Goal: Task Accomplishment & Management: Complete application form

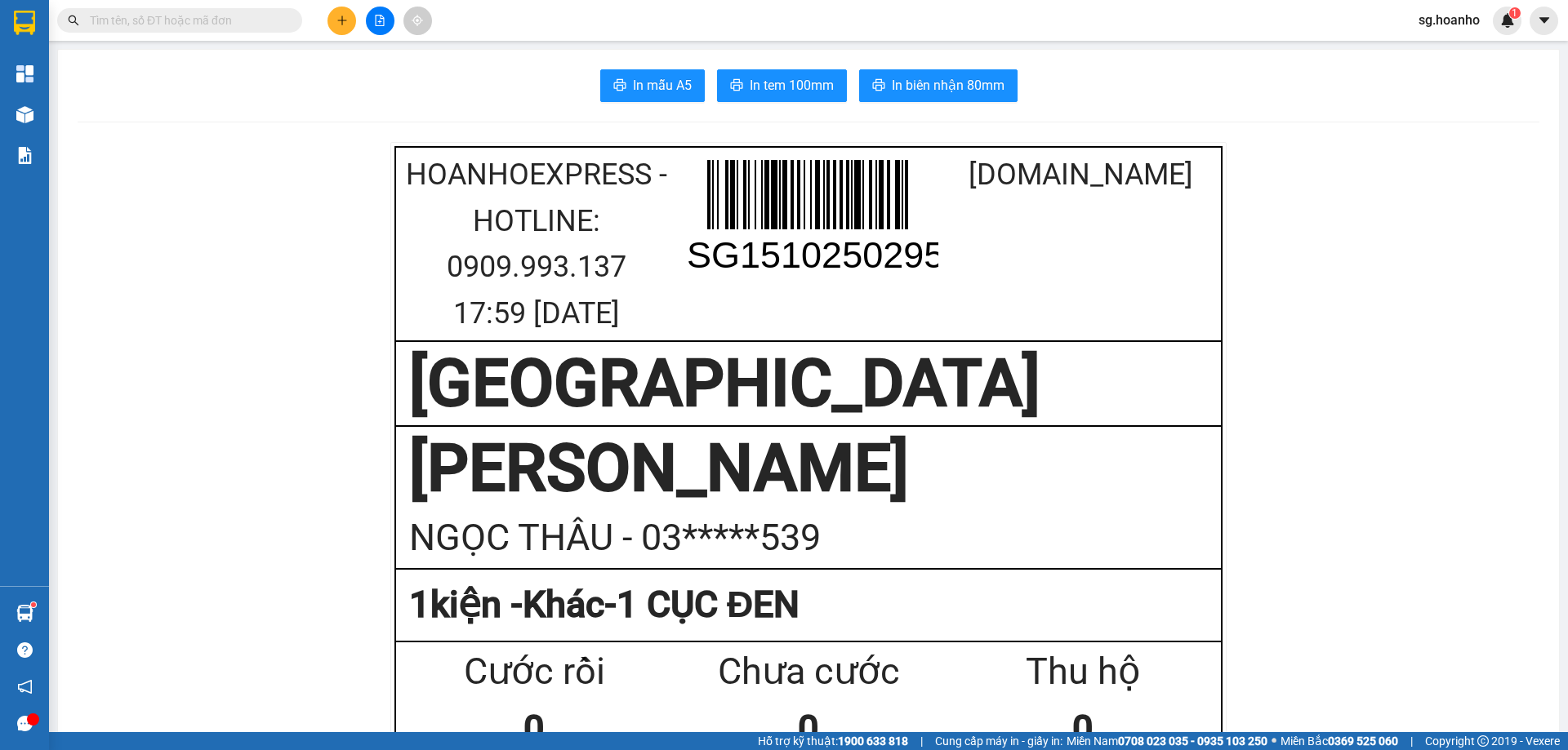
click at [339, 15] on icon "plus" at bounding box center [343, 20] width 12 height 12
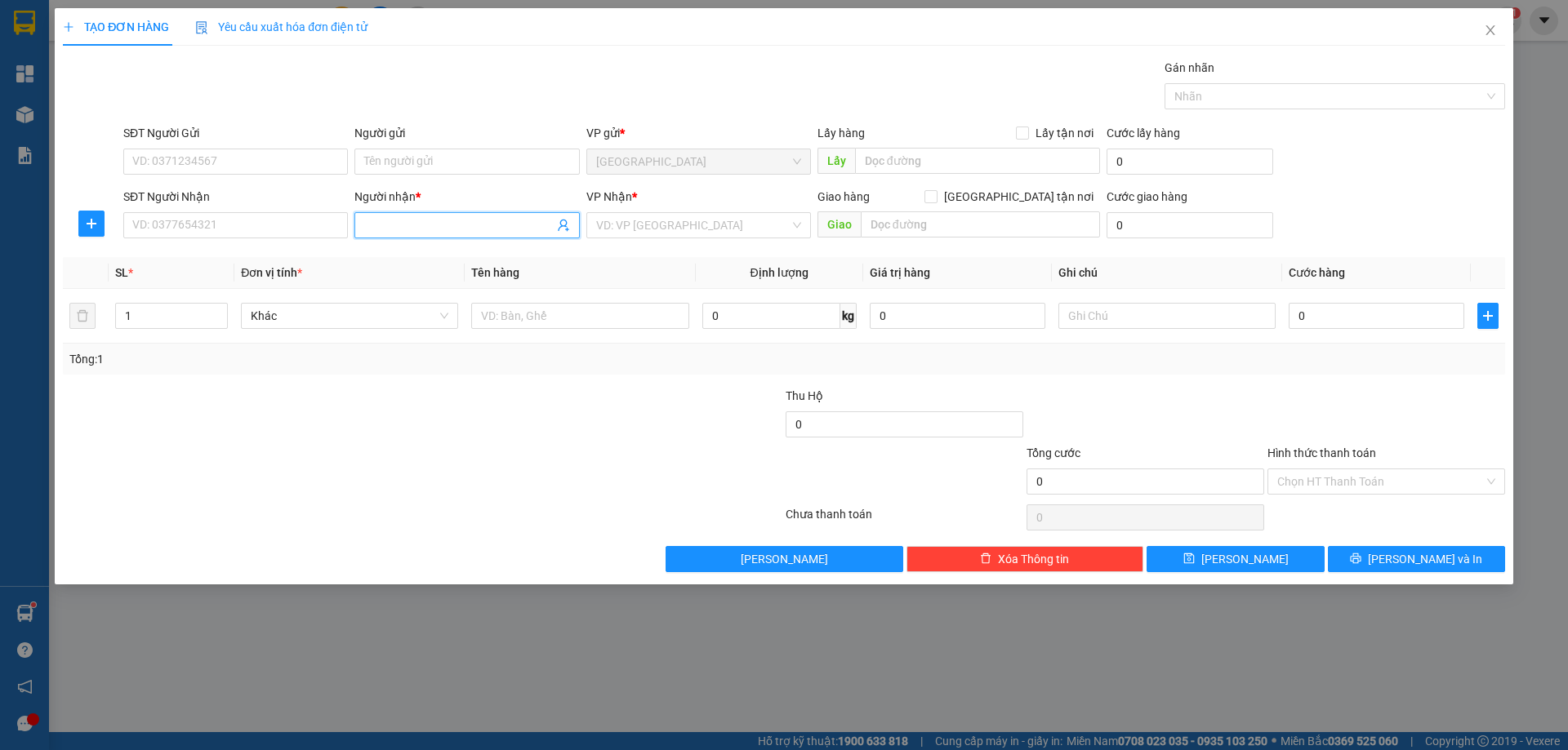
click at [442, 219] on input "Người nhận *" at bounding box center [458, 224] width 188 height 18
click at [637, 210] on div "VP Nhận *" at bounding box center [699, 200] width 224 height 24
click at [617, 229] on input "search" at bounding box center [692, 225] width 193 height 24
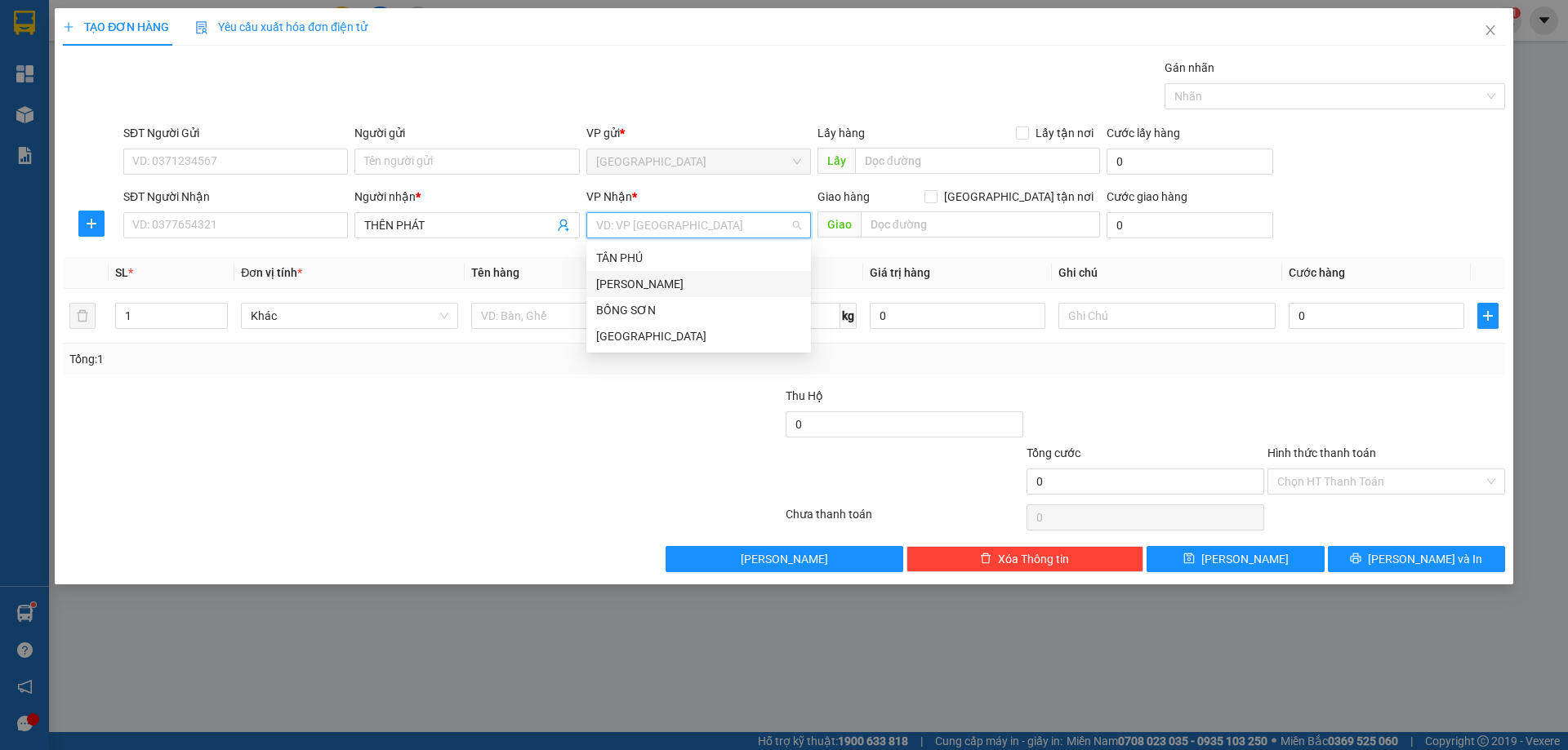
click at [610, 289] on div "[PERSON_NAME]" at bounding box center [698, 283] width 205 height 18
click at [641, 226] on span "[PERSON_NAME]" at bounding box center [698, 225] width 205 height 24
click at [619, 311] on div "BỒNG SƠN" at bounding box center [698, 310] width 205 height 18
click at [456, 229] on input "THÊN PHÁT" at bounding box center [458, 224] width 188 height 18
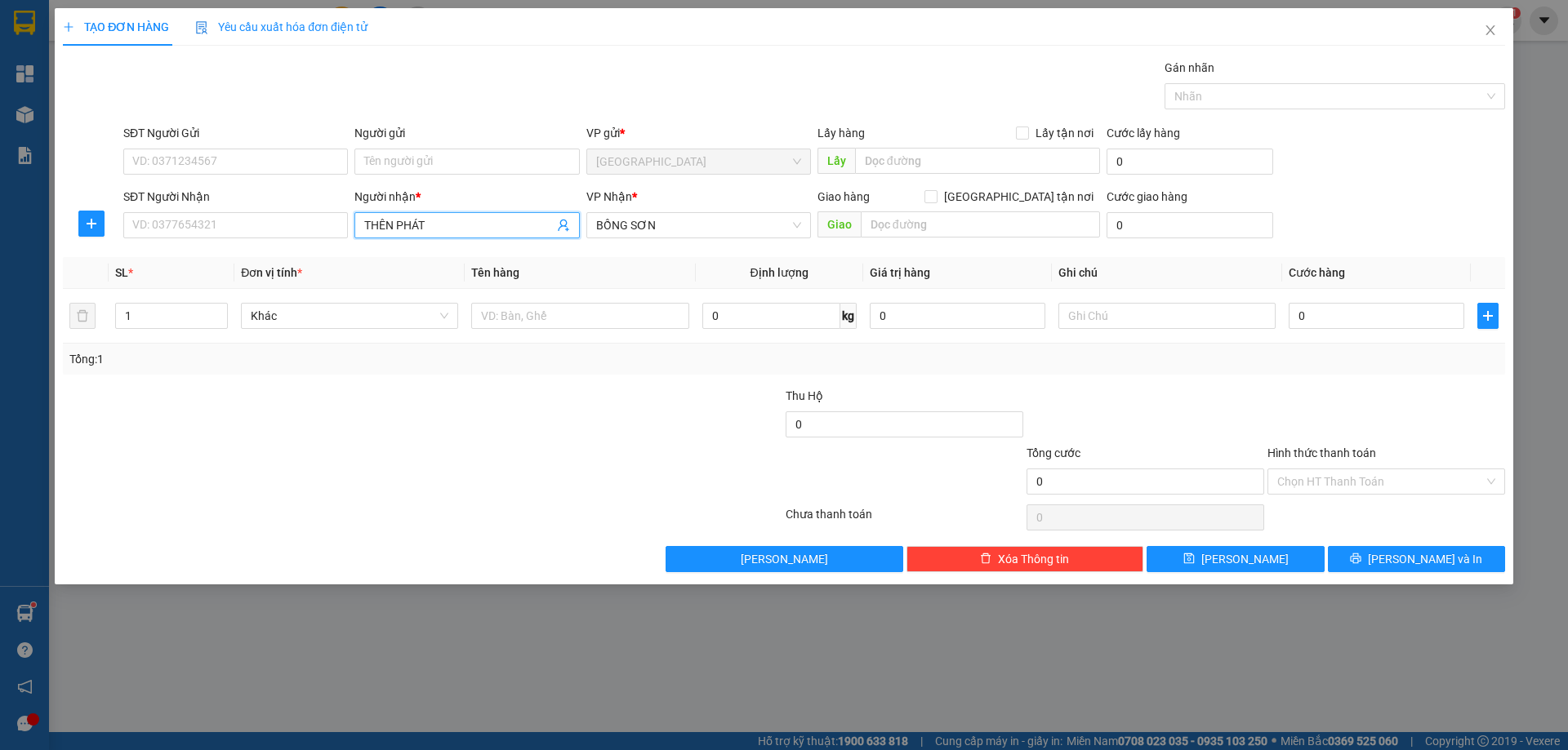
click at [444, 241] on div "Người nhận * THÊN PHÁT THÊN PHÁT" at bounding box center [467, 217] width 224 height 57
drag, startPoint x: 457, startPoint y: 217, endPoint x: 49, endPoint y: 193, distance: 408.7
click at [70, 197] on div "SĐT Người Nhận VD: 0377654321 Người nhận * THÊN PHÁT THÊN PHÁT VP Nhận * BỒNG S…" at bounding box center [784, 217] width 1445 height 57
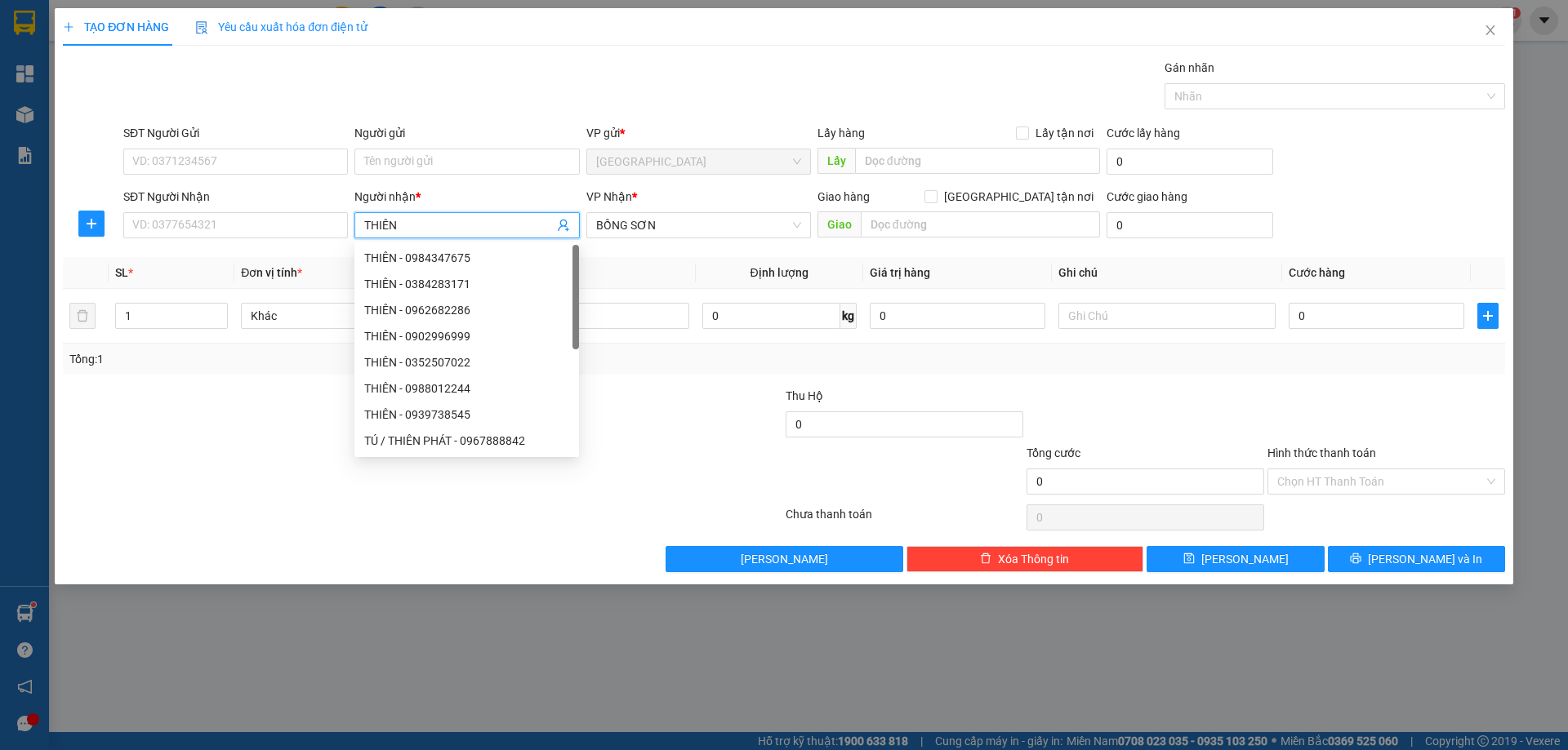
type input "THIÊN P"
click at [403, 358] on div "LAN/CTY THIÊN PHÁT - 0967803079" at bounding box center [468, 362] width 207 height 18
type input "0967803079"
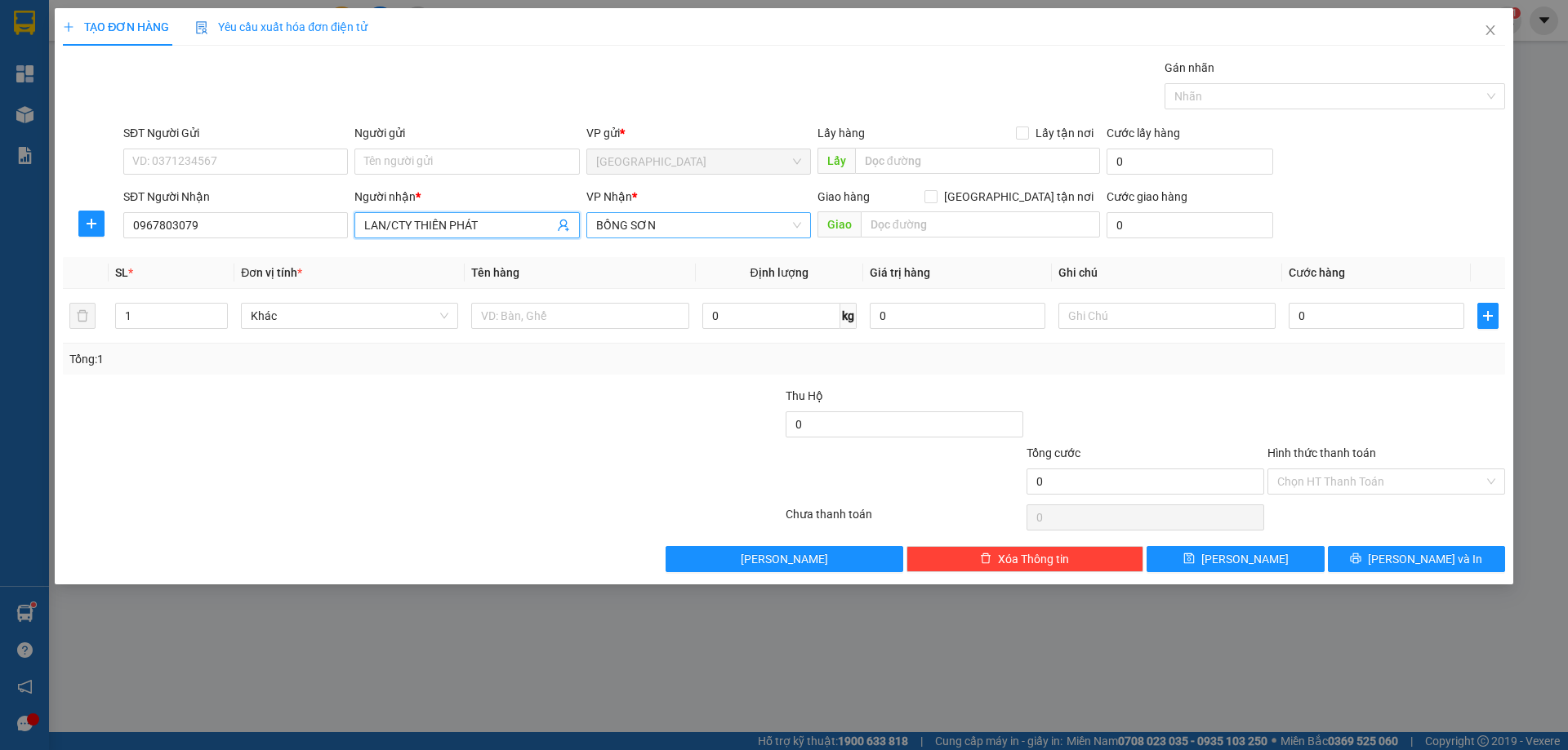
click at [718, 229] on span "BỒNG SƠN" at bounding box center [698, 225] width 205 height 24
type input "LAN/CTY THIÊN PHÁT"
click at [504, 323] on input "text" at bounding box center [579, 316] width 217 height 26
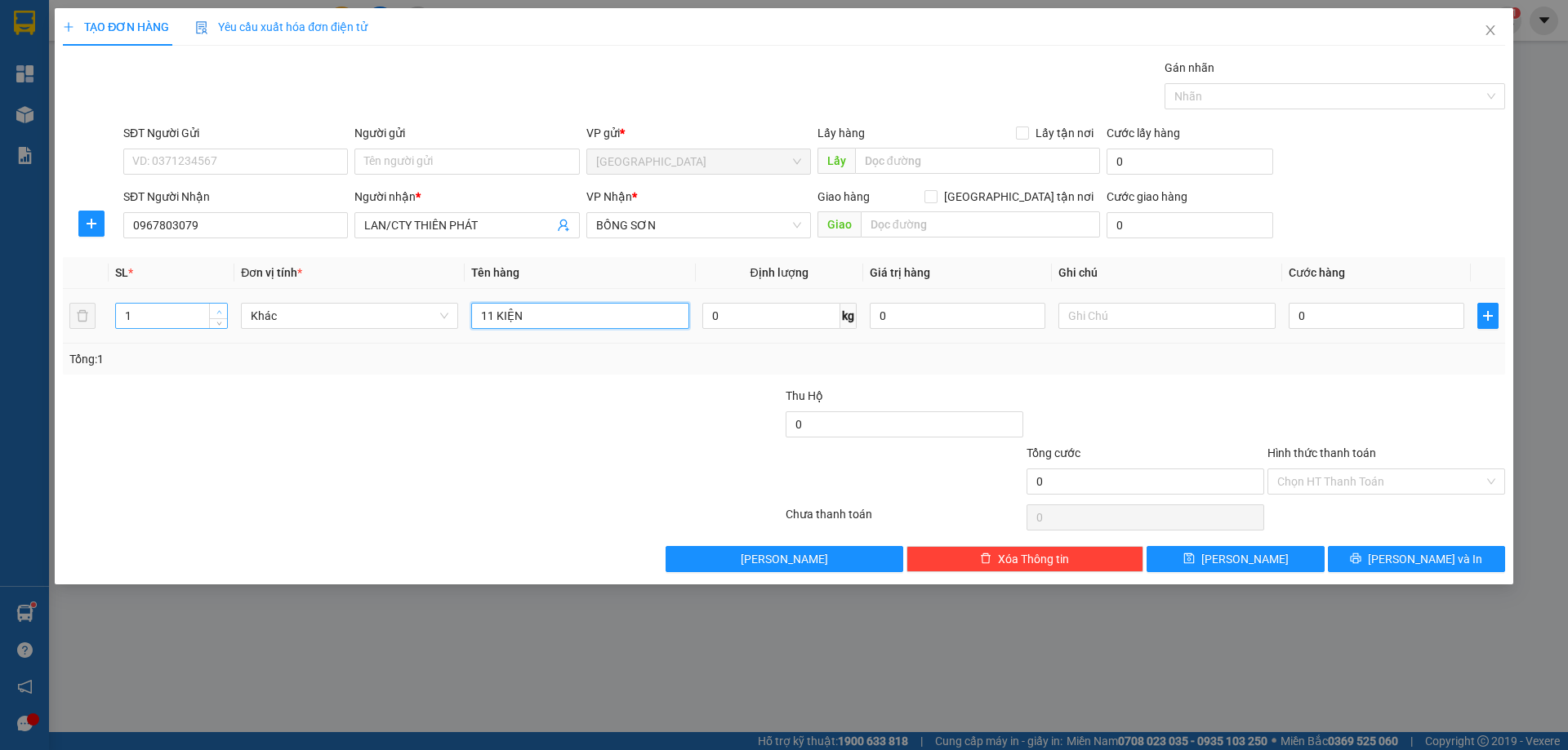
type input "11 KIỆN"
click at [218, 311] on icon "up" at bounding box center [219, 312] width 5 height 3
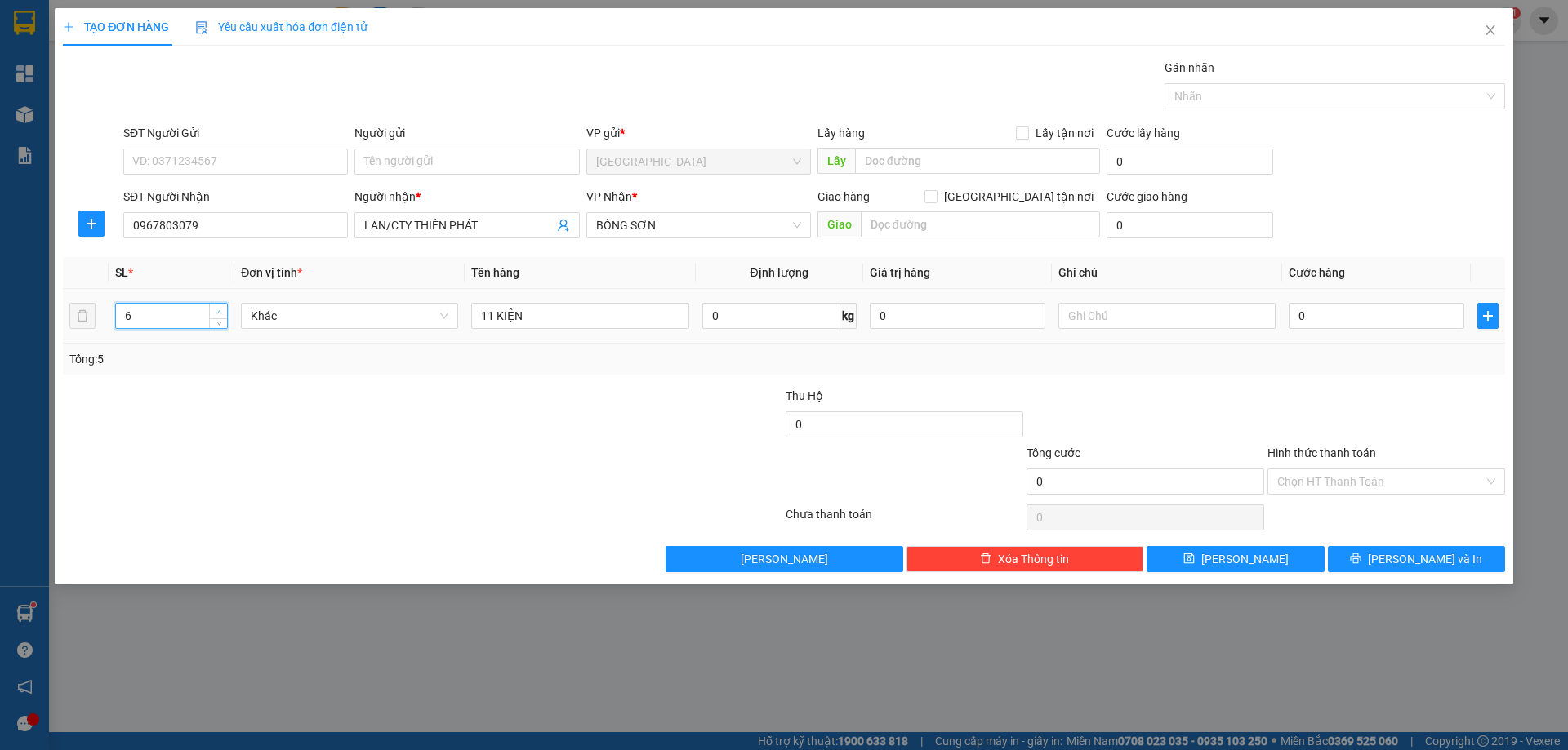
click at [218, 311] on icon "up" at bounding box center [219, 312] width 5 height 3
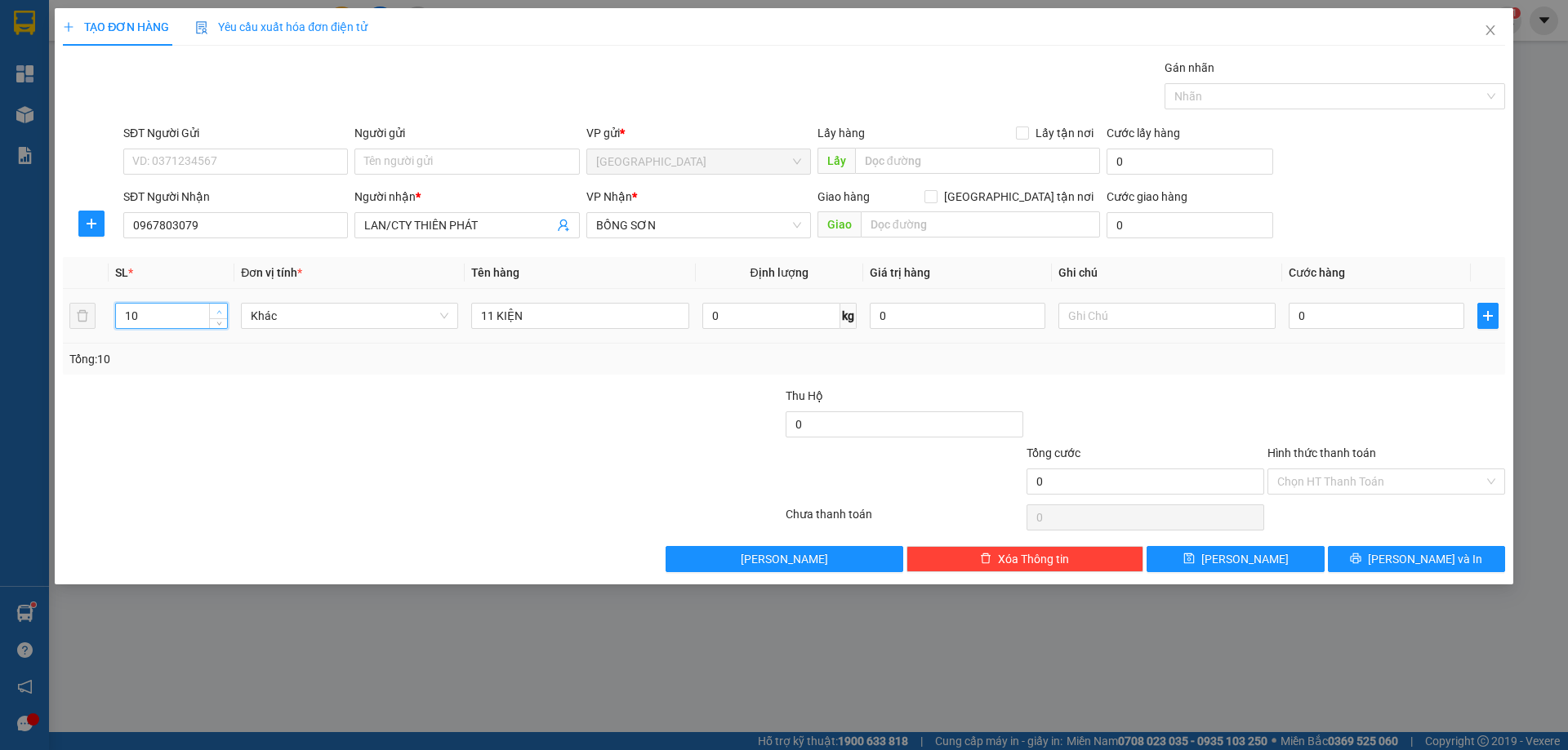
type input "11"
drag, startPoint x: 218, startPoint y: 311, endPoint x: 228, endPoint y: 312, distance: 10.0
click at [218, 310] on icon "up" at bounding box center [219, 310] width 6 height 6
click at [1230, 557] on button "[PERSON_NAME]" at bounding box center [1235, 558] width 177 height 26
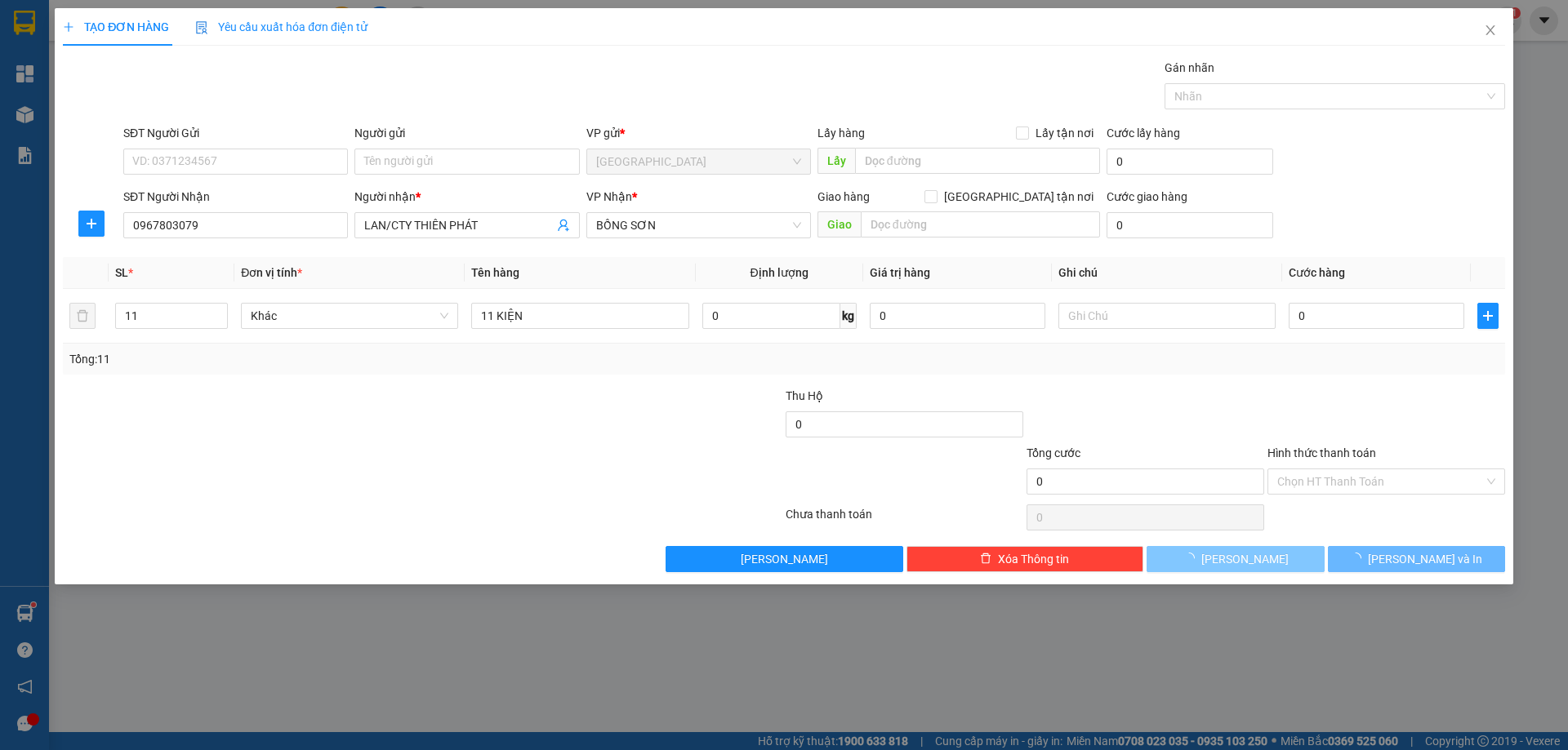
type input "1"
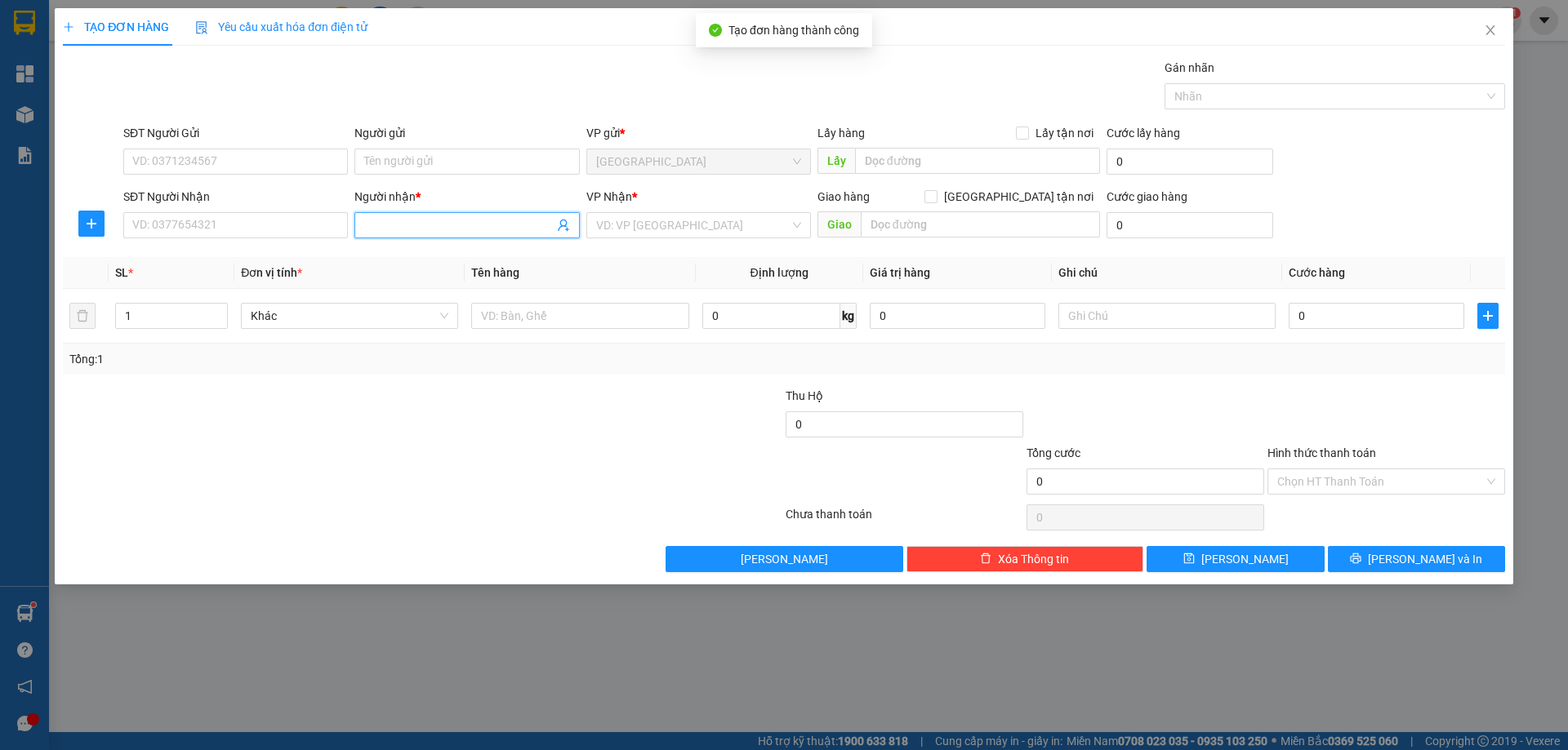
click at [452, 227] on input "Người nhận *" at bounding box center [458, 224] width 188 height 18
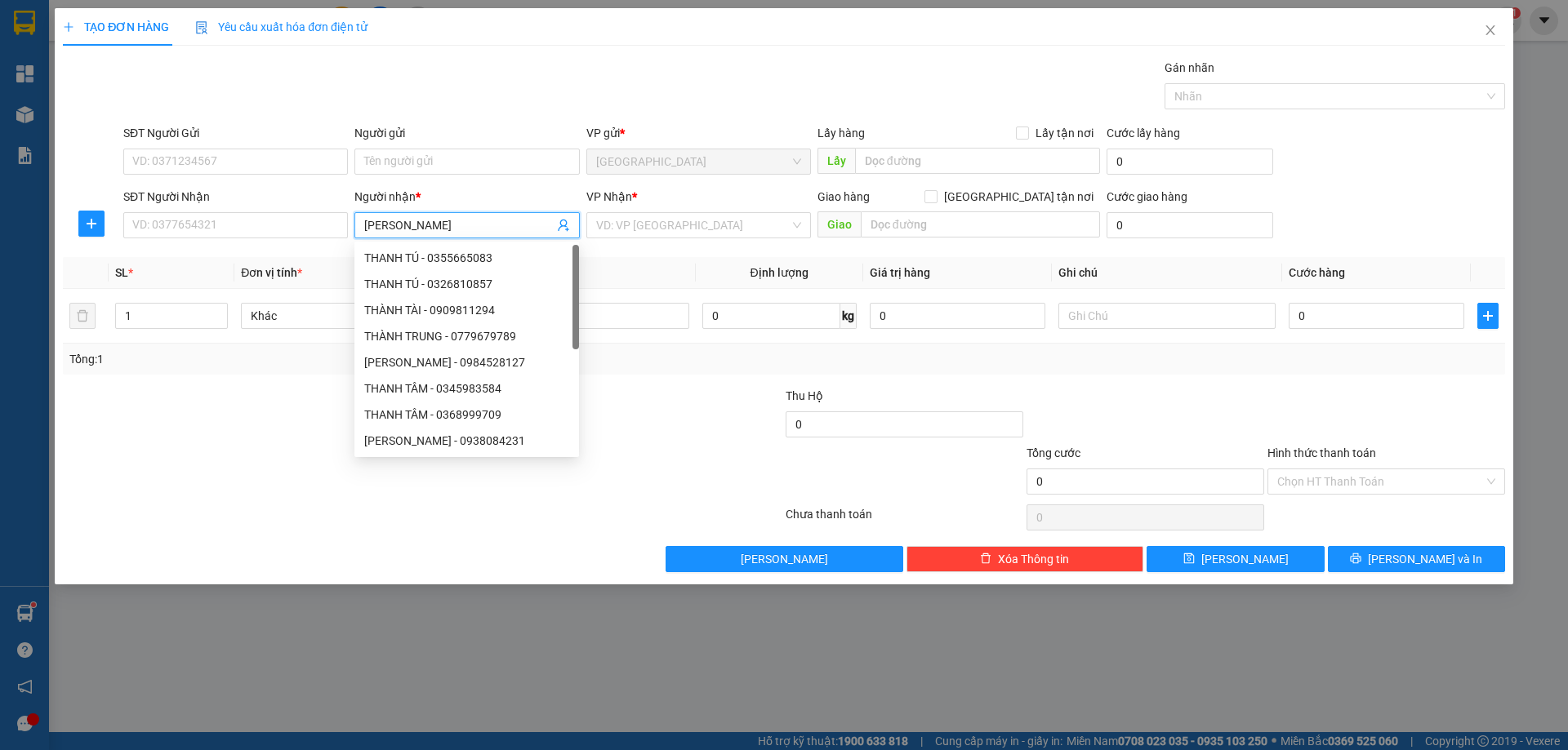
type input "[PERSON_NAME]"
drag, startPoint x: 489, startPoint y: 306, endPoint x: 536, endPoint y: 278, distance: 54.7
click at [489, 307] on div "[PERSON_NAME] - 0946639779" at bounding box center [467, 310] width 205 height 18
type input "0946639779"
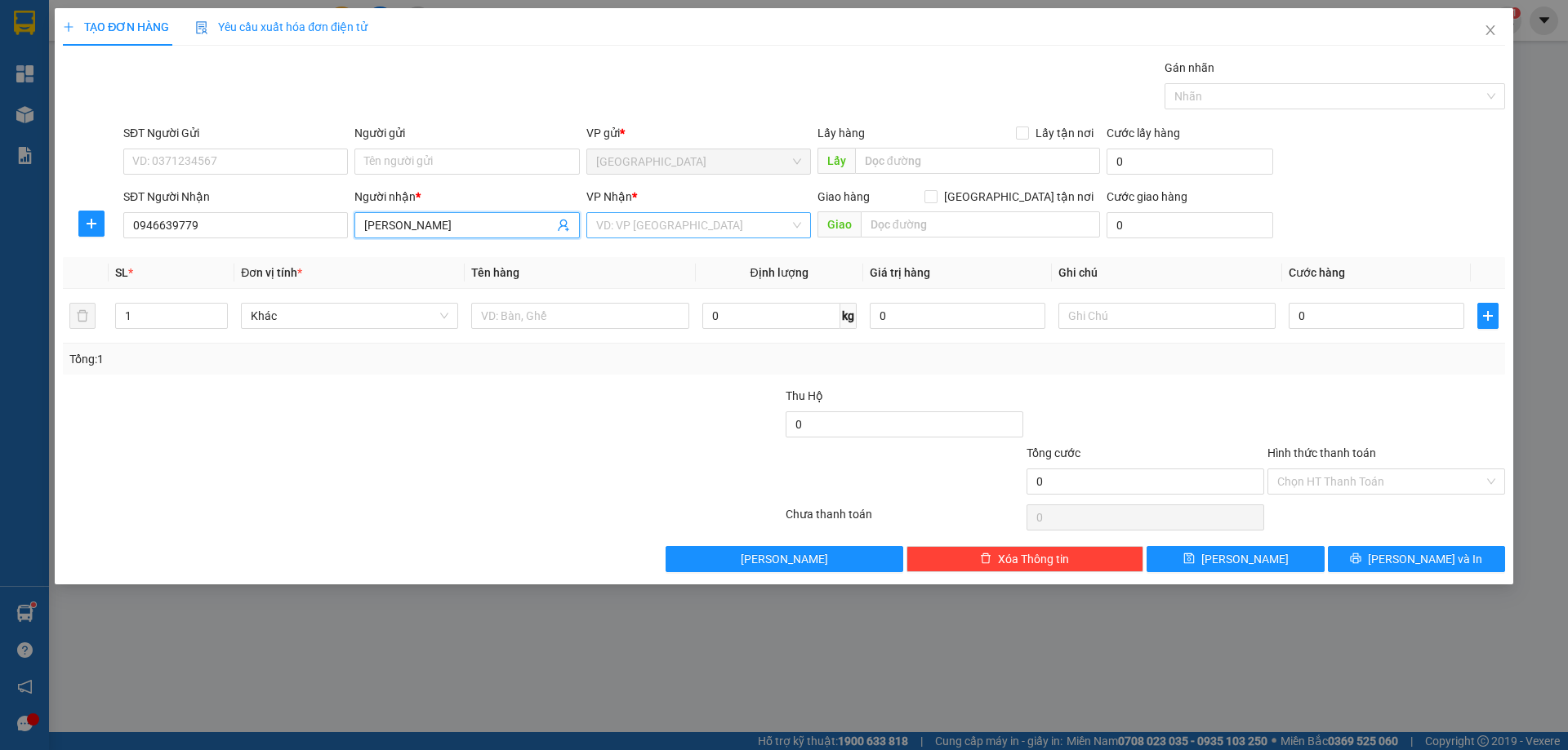
type input "[PERSON_NAME]"
click at [615, 220] on input "search" at bounding box center [692, 225] width 193 height 24
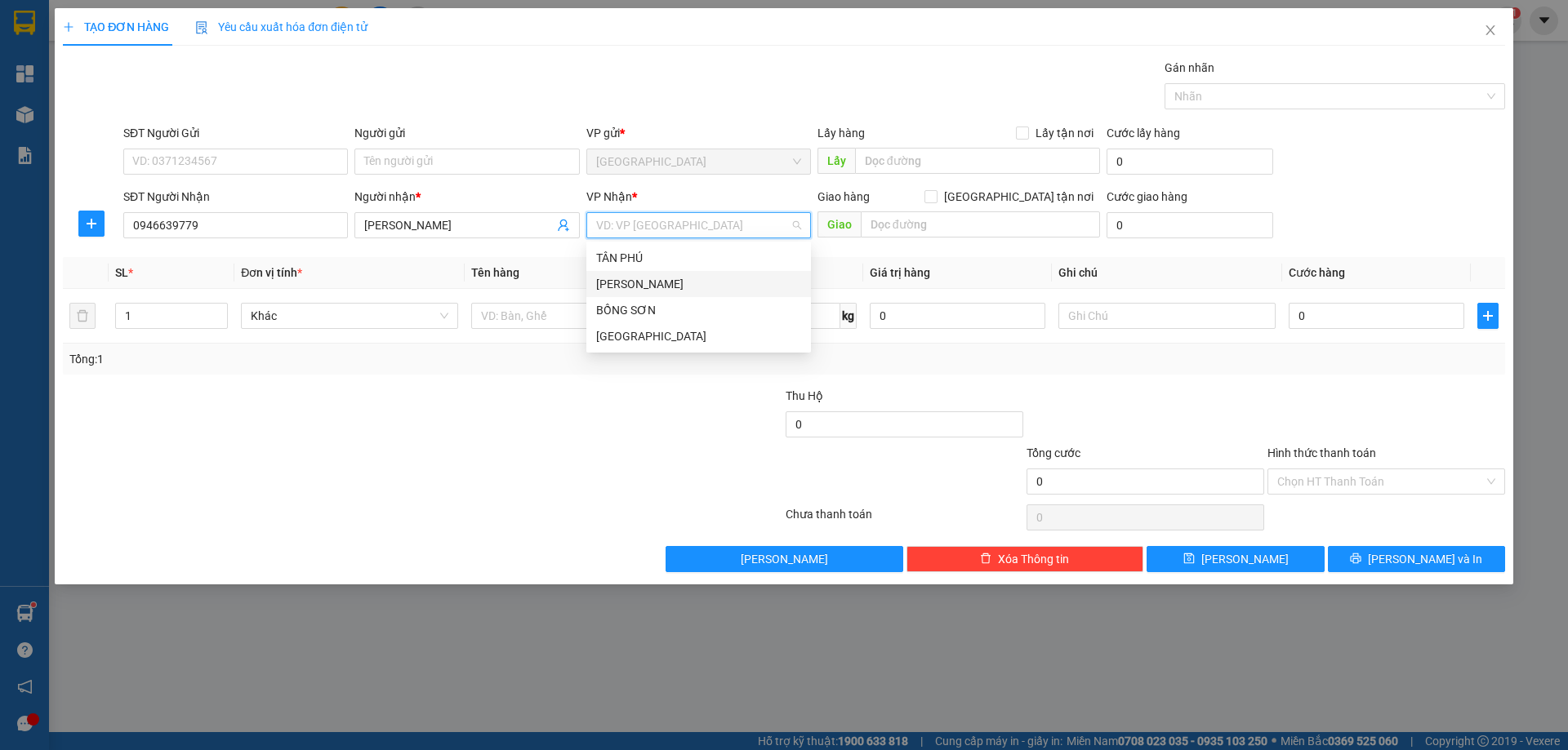
click at [626, 278] on div "[PERSON_NAME]" at bounding box center [698, 283] width 205 height 18
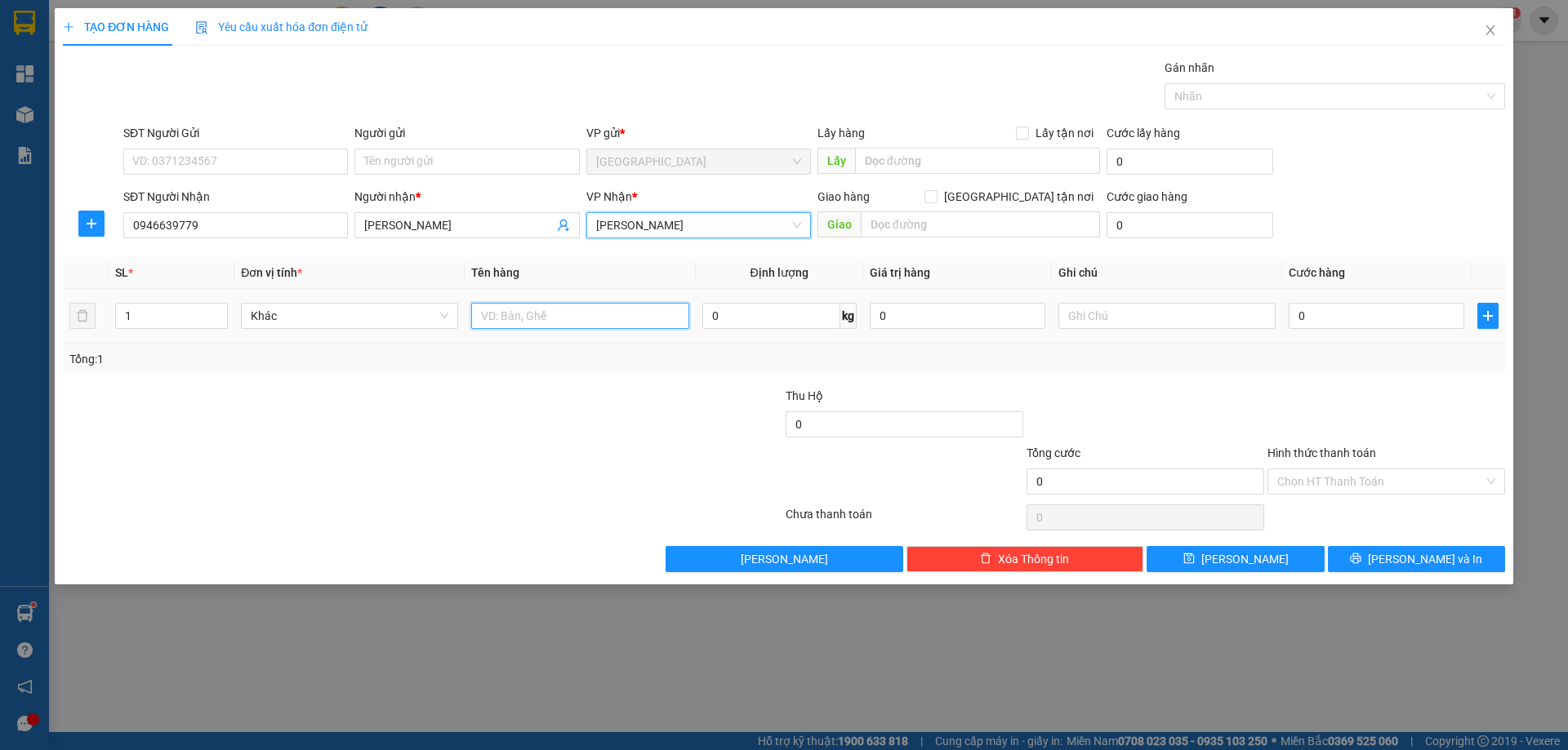
click at [522, 313] on input "text" at bounding box center [579, 316] width 217 height 26
type input "1 GÓI"
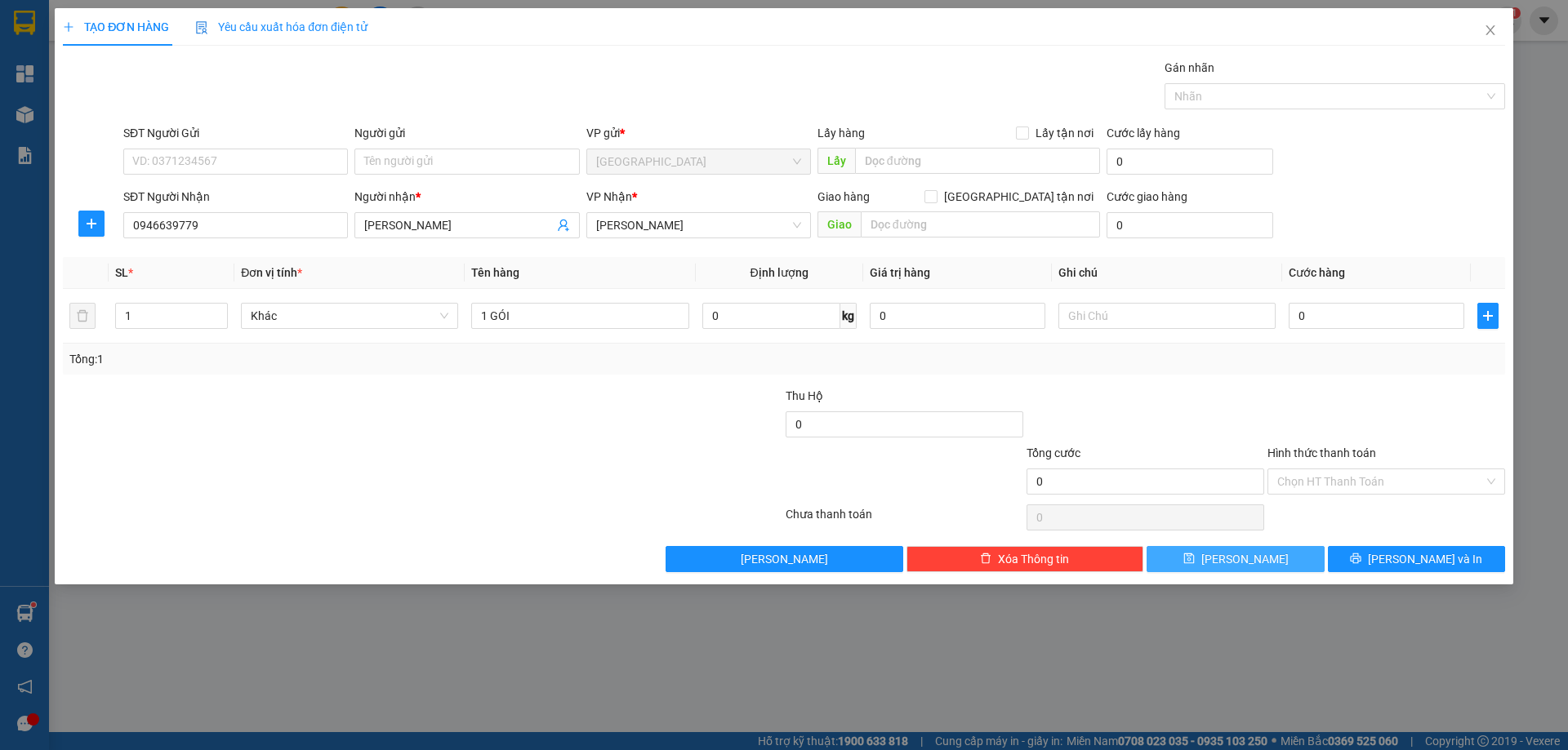
click at [1207, 558] on button "[PERSON_NAME]" at bounding box center [1235, 558] width 177 height 26
